Goal: Contribute content: Add original content to the website for others to see

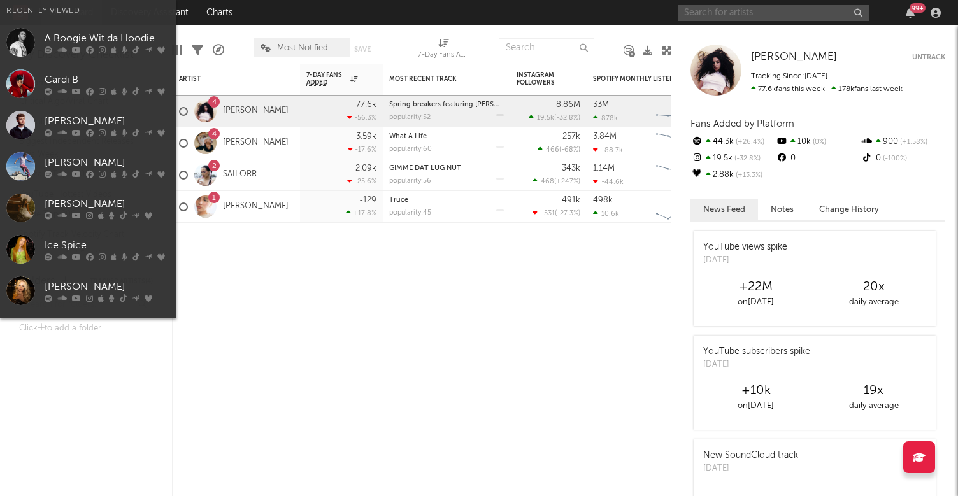
click at [756, 18] on input "text" at bounding box center [772, 13] width 191 height 16
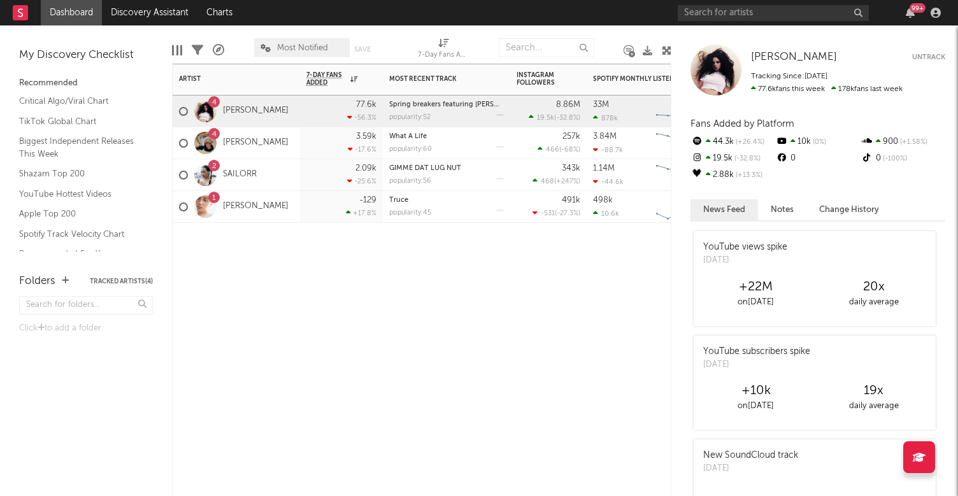
click at [335, 374] on div "Artist Notifications 7-Day Fans Added WoW % Change Most Recent Track Popularity…" at bounding box center [421, 280] width 499 height 432
click at [57, 49] on div "My Discovery Checklist" at bounding box center [86, 55] width 134 height 15
click at [55, 57] on div "My Discovery Checklist" at bounding box center [86, 55] width 134 height 15
click at [80, 6] on link "Dashboard" at bounding box center [71, 12] width 61 height 25
click at [73, 13] on link "Dashboard" at bounding box center [71, 12] width 61 height 25
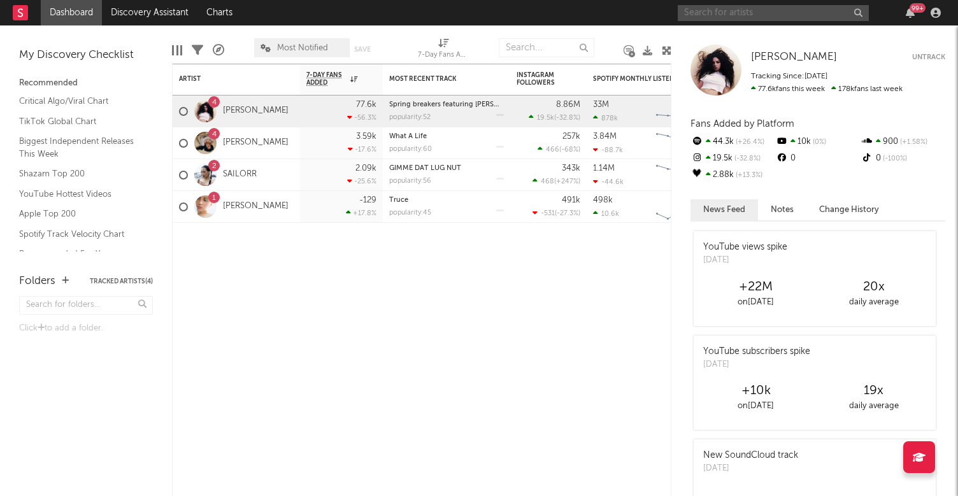
click at [773, 15] on input "text" at bounding box center [772, 13] width 191 height 16
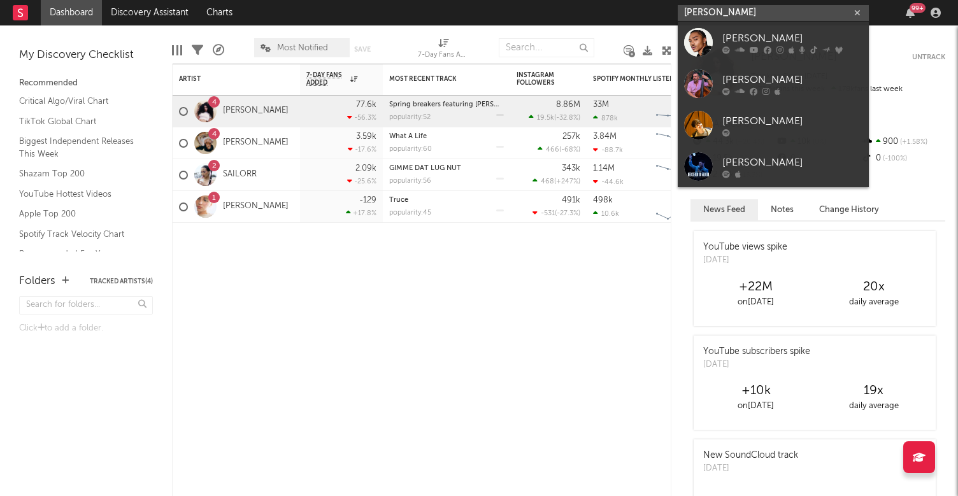
type input "[PERSON_NAME]"
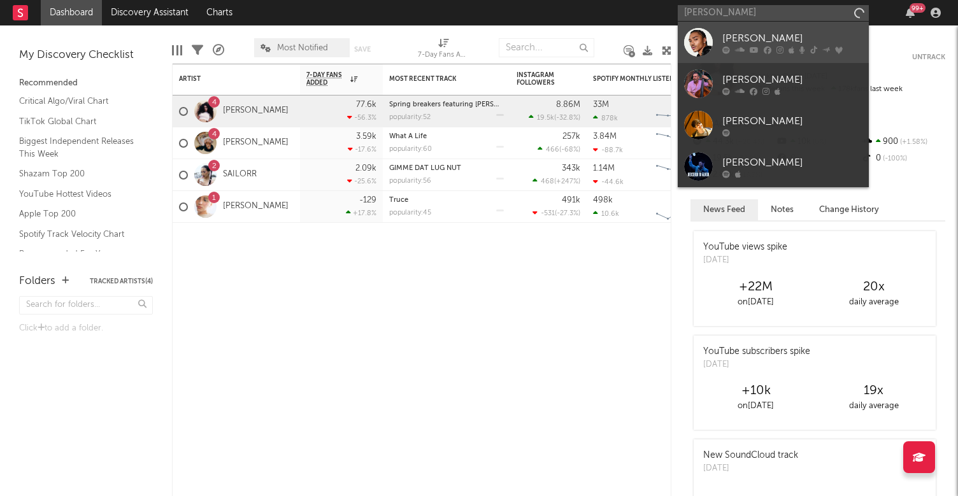
drag, startPoint x: 773, startPoint y: 15, endPoint x: 779, endPoint y: 55, distance: 39.9
click at [779, 55] on link "[PERSON_NAME]" at bounding box center [772, 42] width 191 height 41
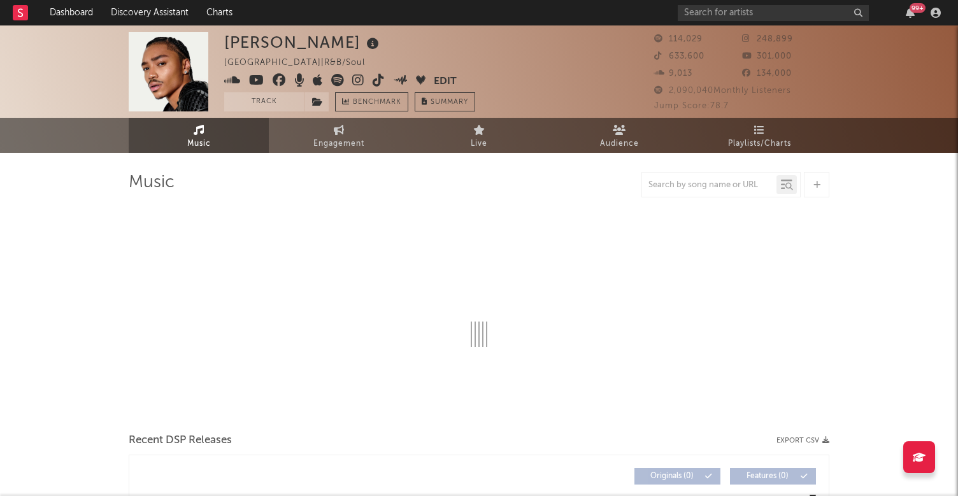
select select "6m"
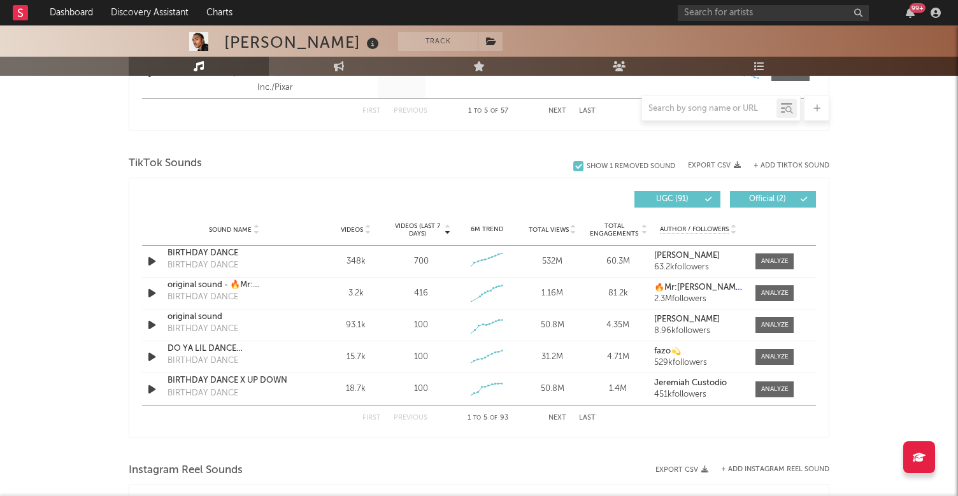
scroll to position [794, 0]
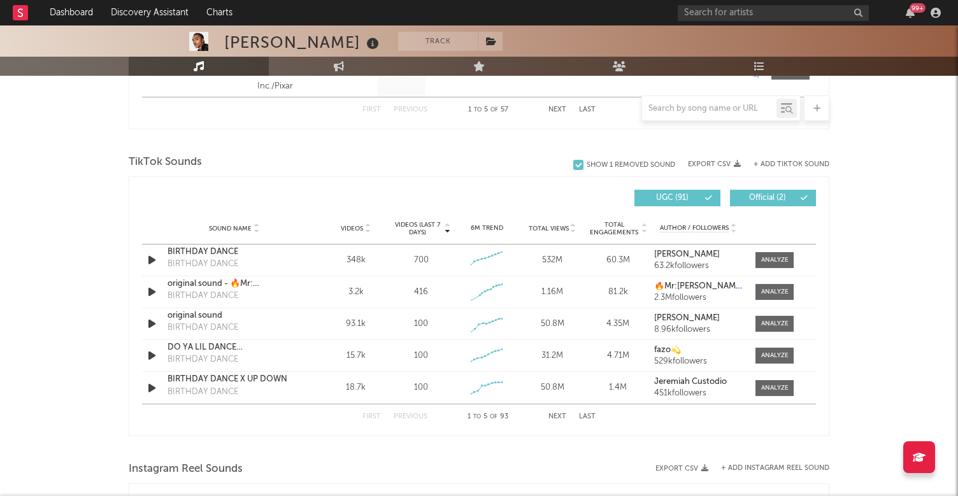
click at [786, 161] on button "+ Add TikTok Sound" at bounding box center [791, 164] width 76 height 7
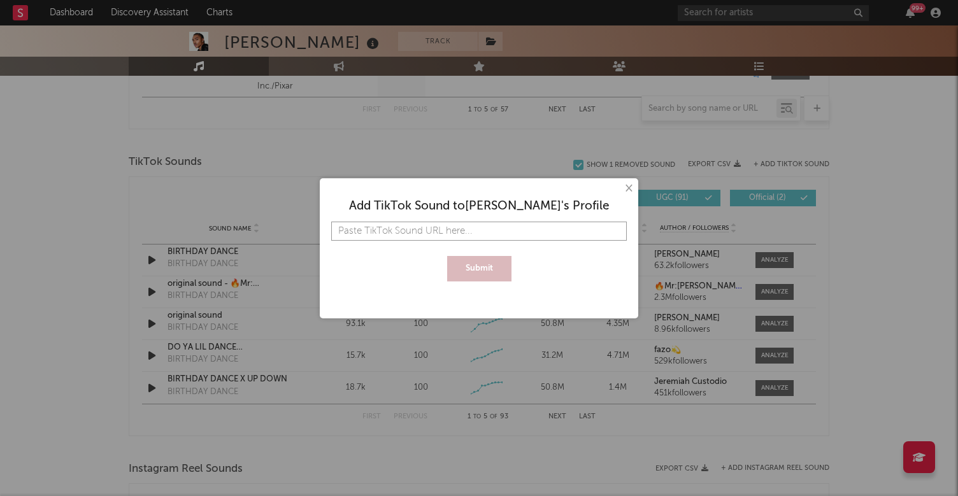
paste input "[URL][DOMAIN_NAME]"
type input "[URL][DOMAIN_NAME]"
click at [506, 257] on button "Submit" at bounding box center [479, 268] width 64 height 25
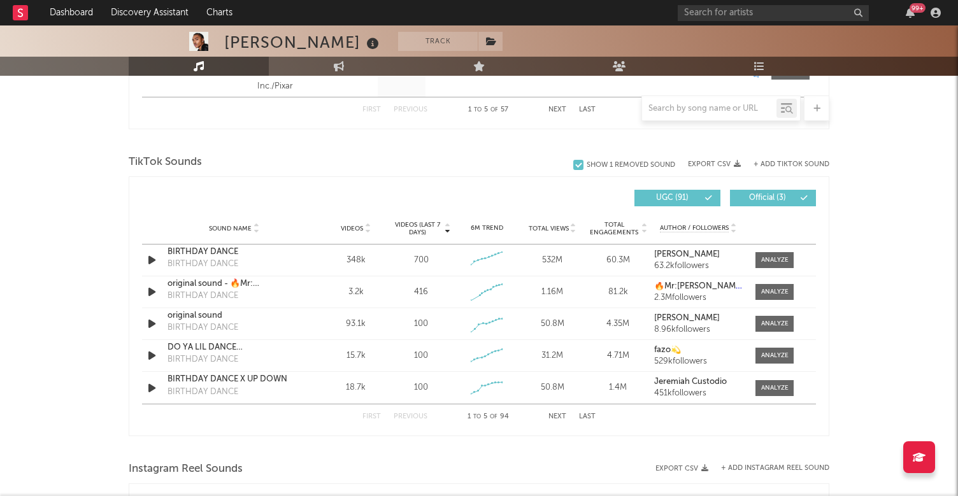
click at [796, 161] on button "+ Add TikTok Sound" at bounding box center [791, 164] width 76 height 7
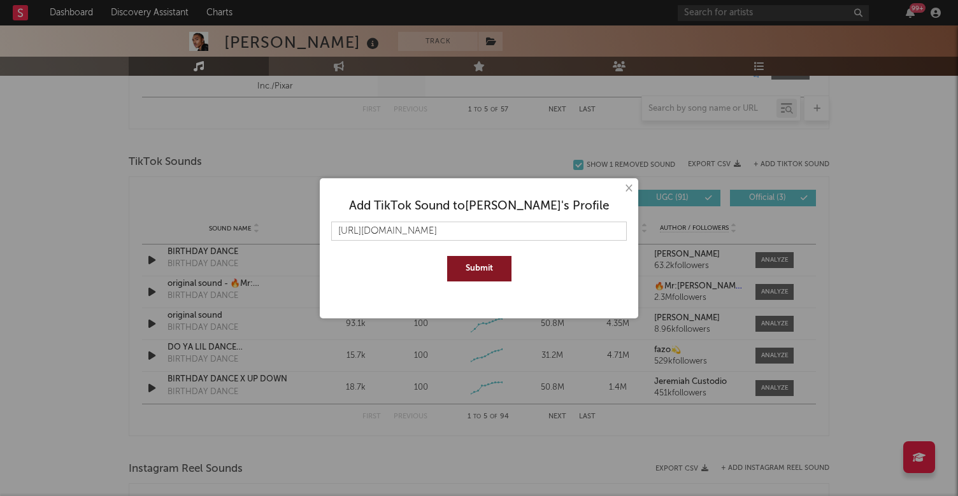
type input "[URL][DOMAIN_NAME]"
click at [479, 268] on button "Submit" at bounding box center [479, 268] width 64 height 25
